Goal: Task Accomplishment & Management: Complete application form

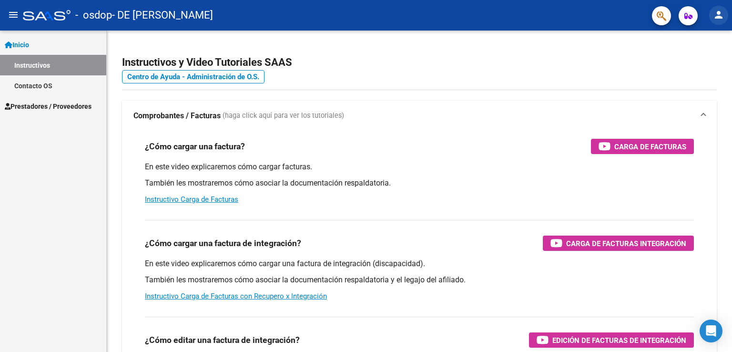
click at [717, 18] on mat-icon "person" at bounding box center [718, 14] width 11 height 11
click at [523, 67] on div at bounding box center [366, 176] width 732 height 352
click at [55, 107] on span "Prestadores / Proveedores" at bounding box center [48, 106] width 87 height 10
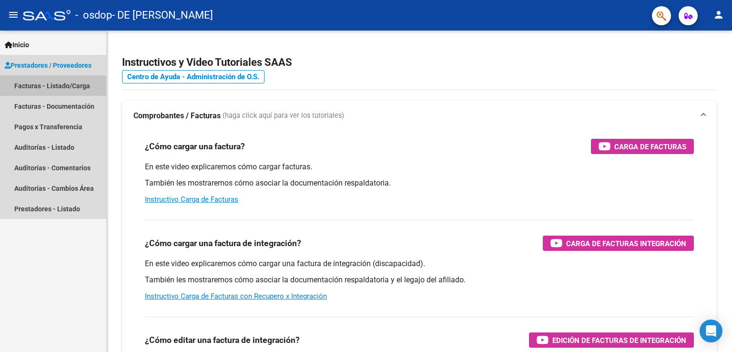
click at [30, 93] on link "Facturas - Listado/Carga" at bounding box center [53, 85] width 106 height 20
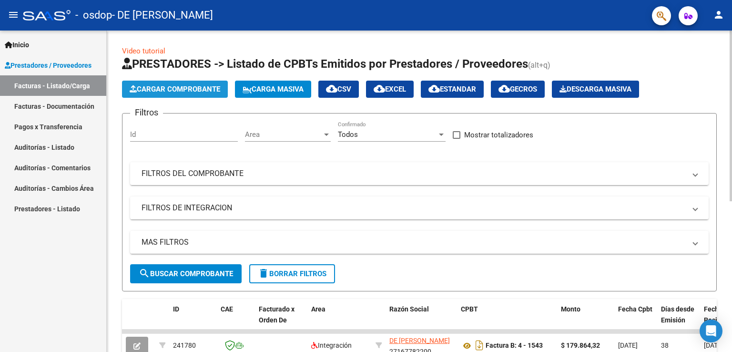
click at [171, 89] on span "Cargar Comprobante" at bounding box center [175, 89] width 91 height 9
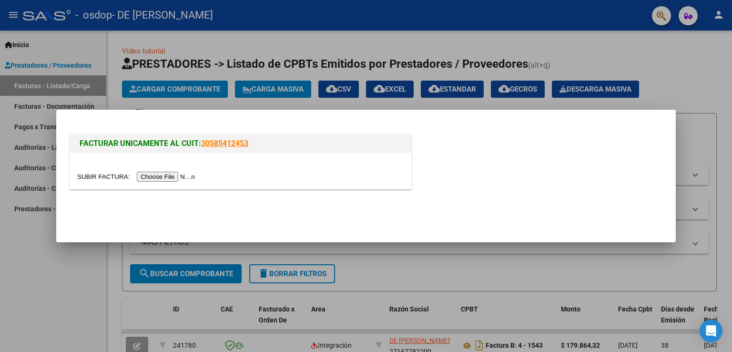
click at [187, 176] on input "file" at bounding box center [137, 177] width 121 height 10
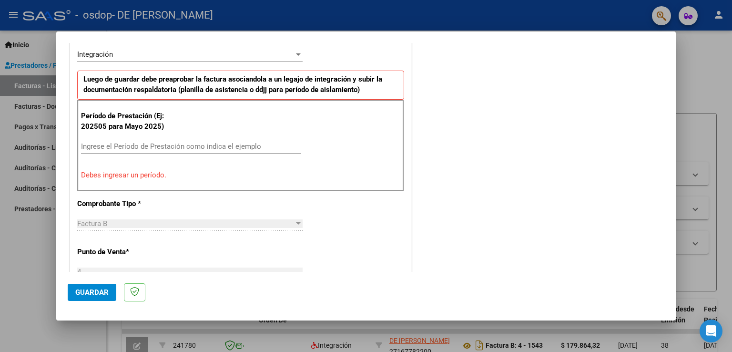
scroll to position [254, 0]
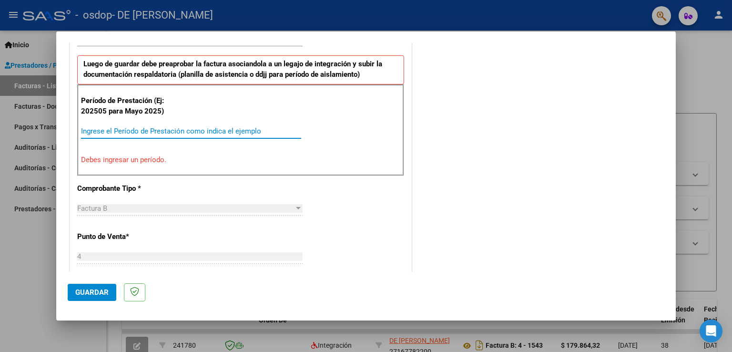
click at [138, 127] on input "Ingrese el Período de Prestación como indica el ejemplo" at bounding box center [191, 131] width 220 height 9
type input "1"
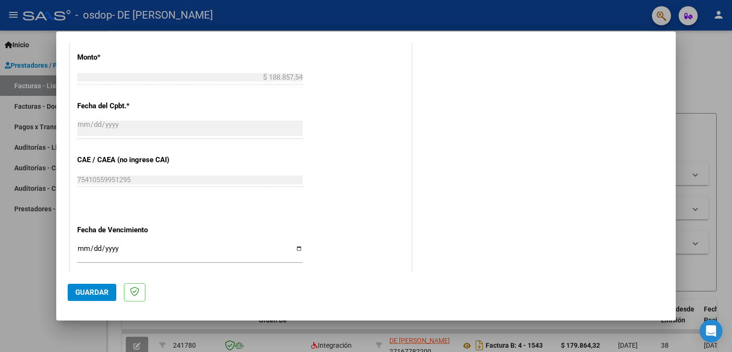
scroll to position [397, 0]
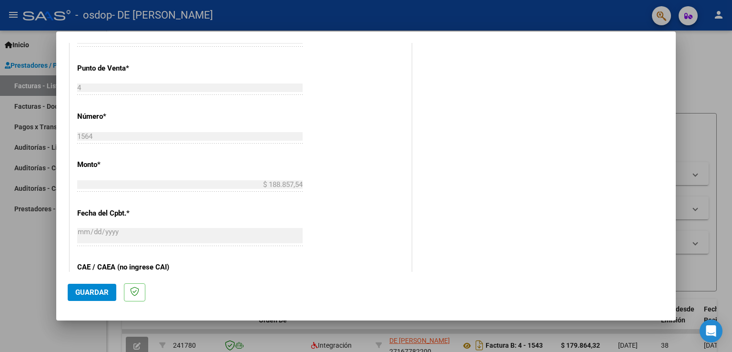
type input "202509"
click at [80, 292] on span "Guardar" at bounding box center [91, 292] width 33 height 9
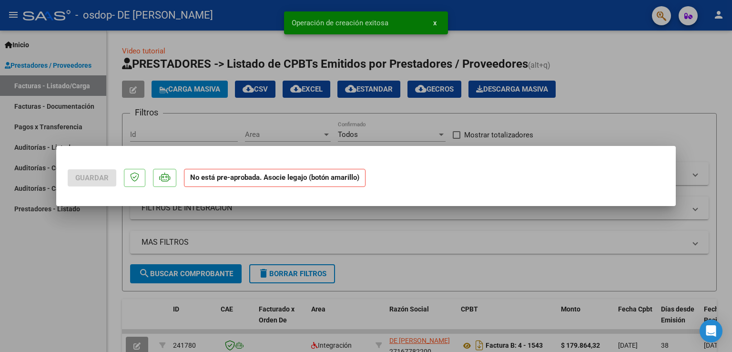
scroll to position [0, 0]
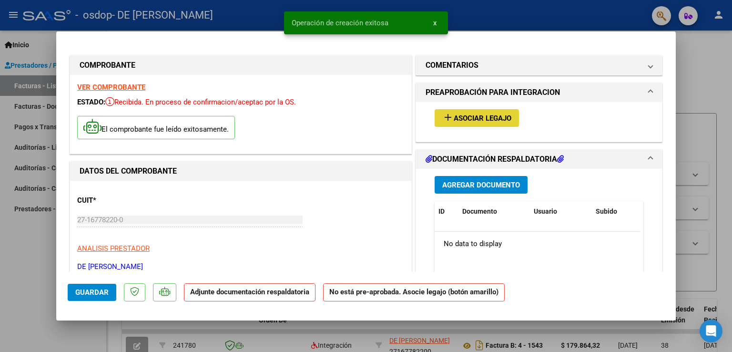
click at [488, 114] on span "Asociar Legajo" at bounding box center [483, 118] width 58 height 9
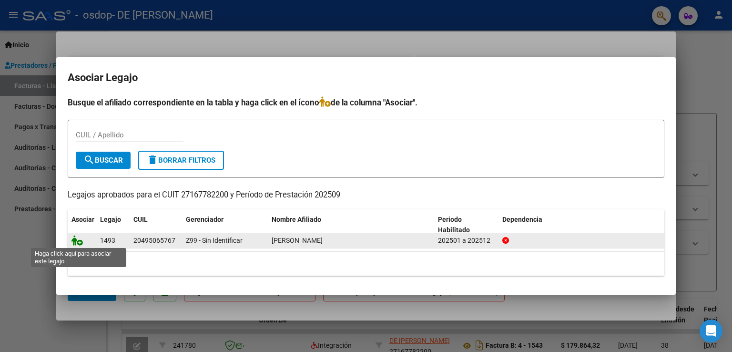
click at [78, 241] on icon at bounding box center [76, 240] width 11 height 10
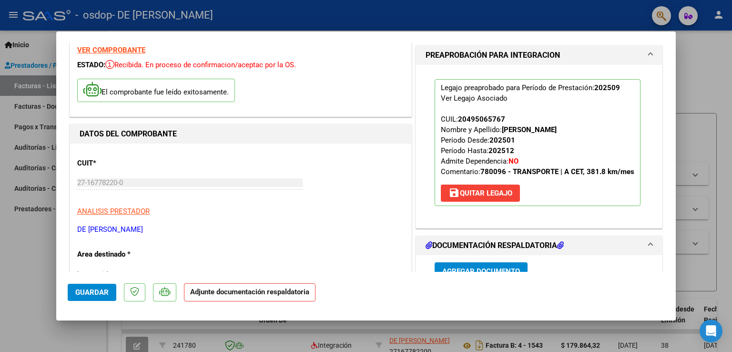
scroll to position [139, 0]
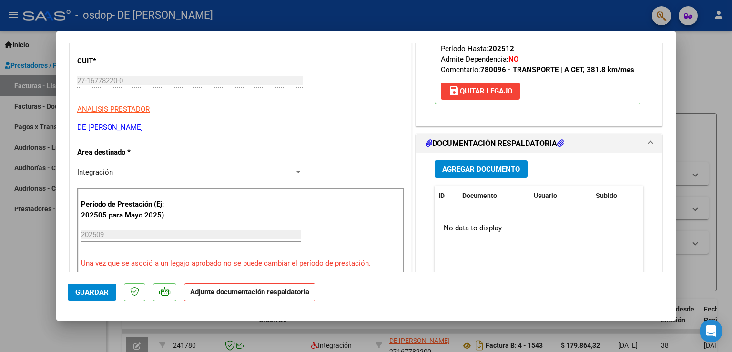
click at [498, 170] on span "Agregar Documento" at bounding box center [481, 169] width 78 height 9
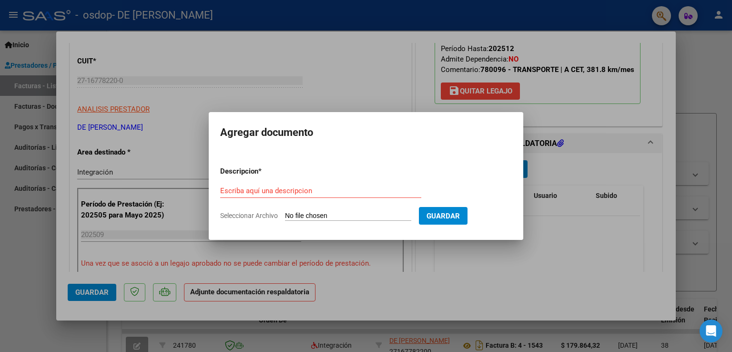
click at [334, 214] on input "Seleccionar Archivo" at bounding box center [348, 216] width 126 height 9
type input "C:\fakepath\1564.pdf"
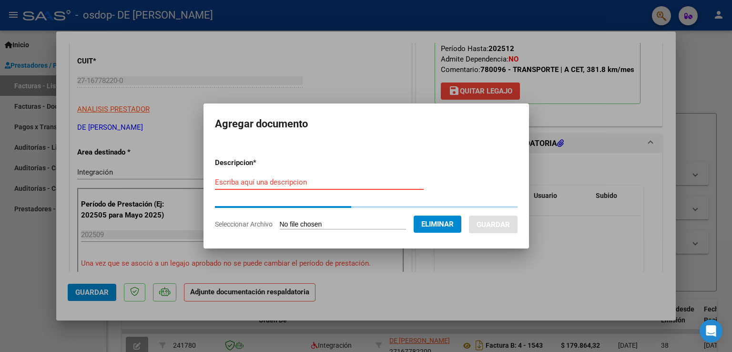
click at [328, 179] on input "Escriba aquí una descripcion" at bounding box center [319, 182] width 209 height 9
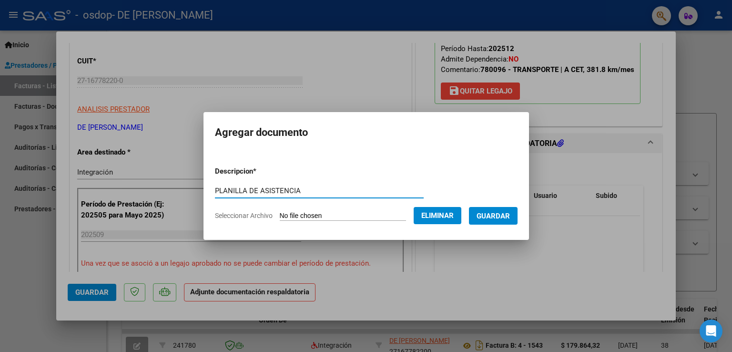
type input "PLANILLA DE ASISTENCIA"
click at [510, 216] on span "Guardar" at bounding box center [493, 216] width 33 height 9
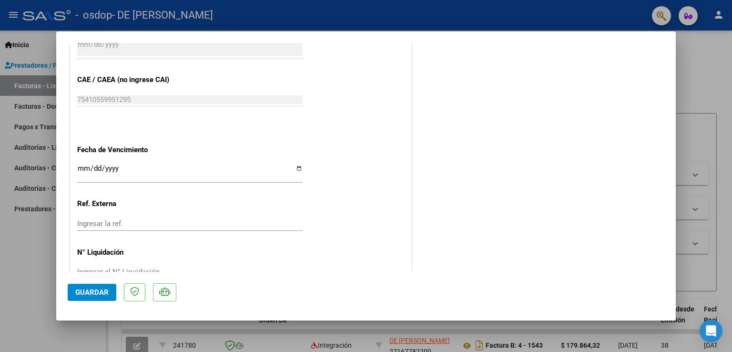
scroll to position [605, 0]
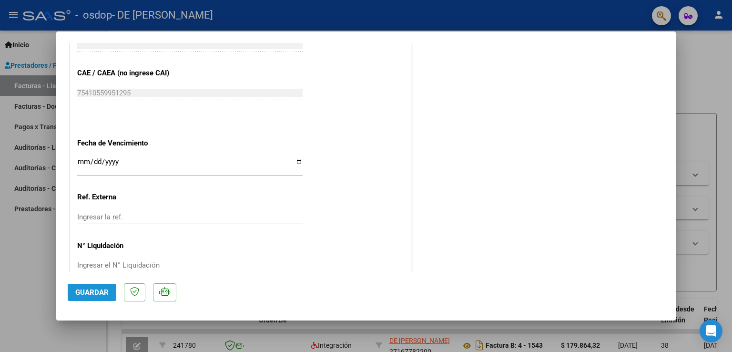
click at [82, 286] on button "Guardar" at bounding box center [92, 292] width 49 height 17
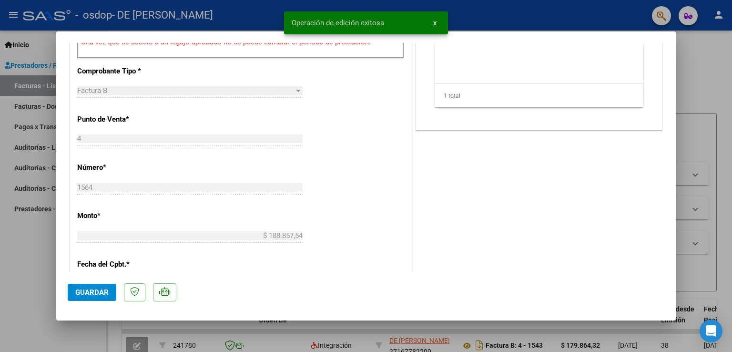
scroll to position [0, 0]
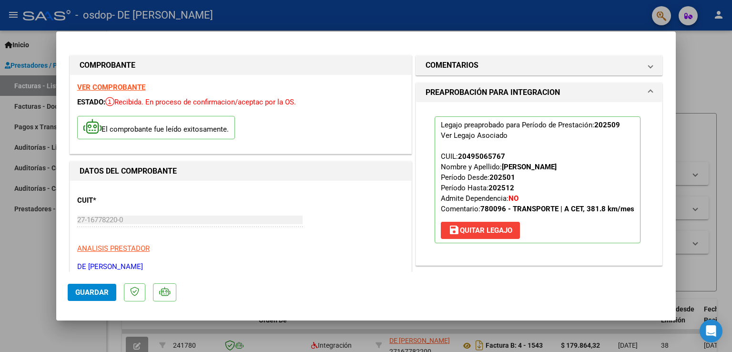
click at [32, 266] on div at bounding box center [366, 176] width 732 height 352
